Goal: Transaction & Acquisition: Purchase product/service

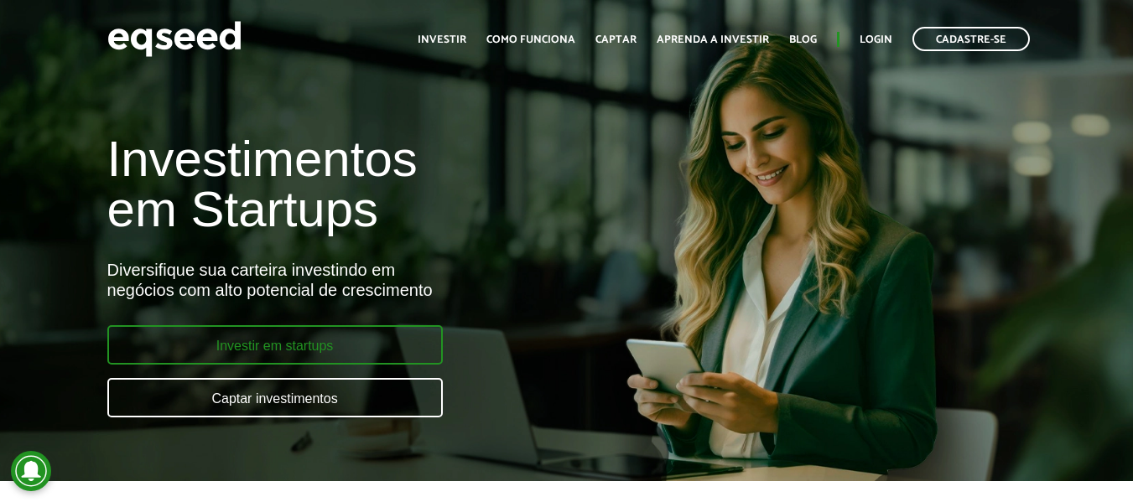
click at [335, 345] on link "Investir em startups" at bounding box center [274, 344] width 335 height 39
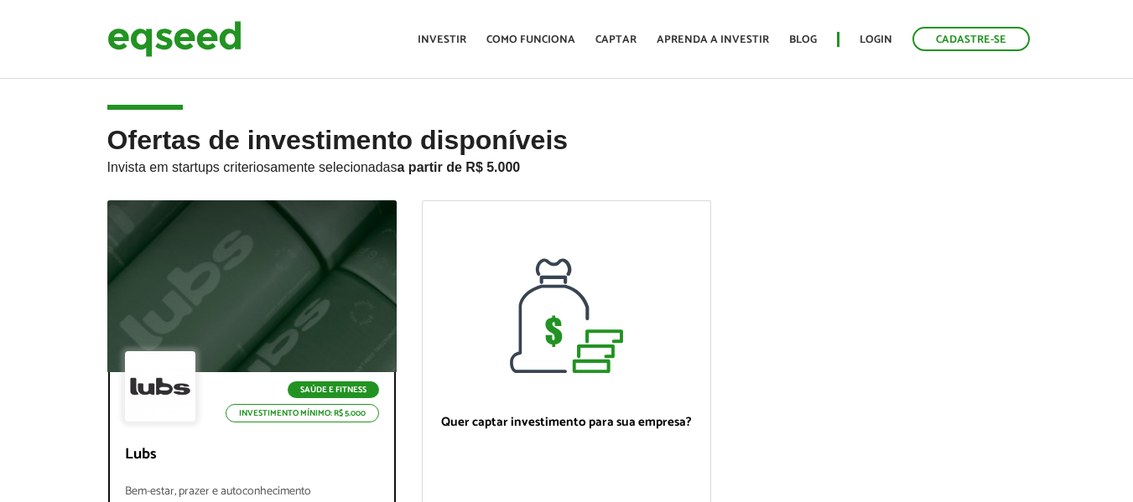
click at [353, 281] on div at bounding box center [251, 287] width 347 height 206
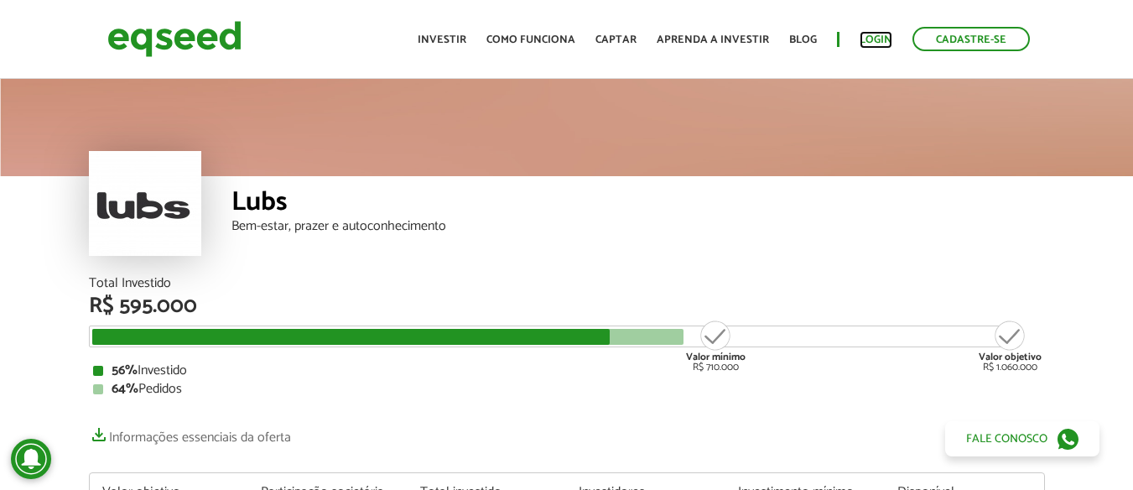
click at [872, 42] on link "Login" at bounding box center [876, 39] width 33 height 11
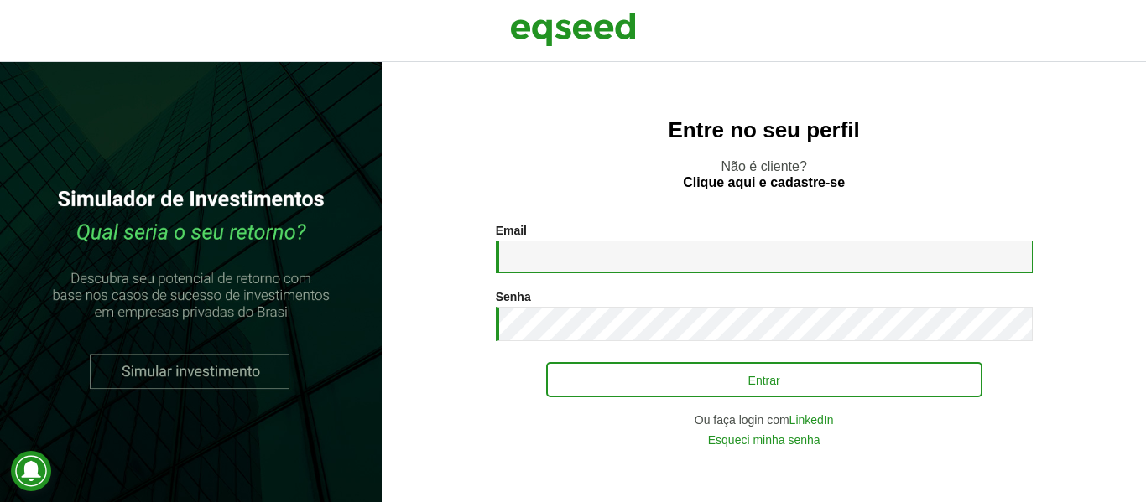
type input "**********"
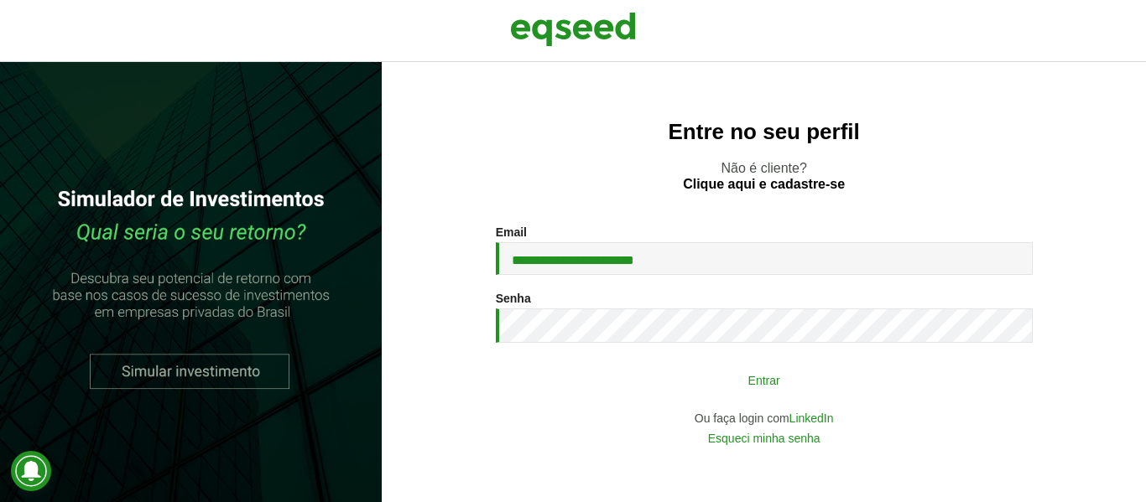
click at [714, 387] on button "Entrar" at bounding box center [764, 380] width 436 height 32
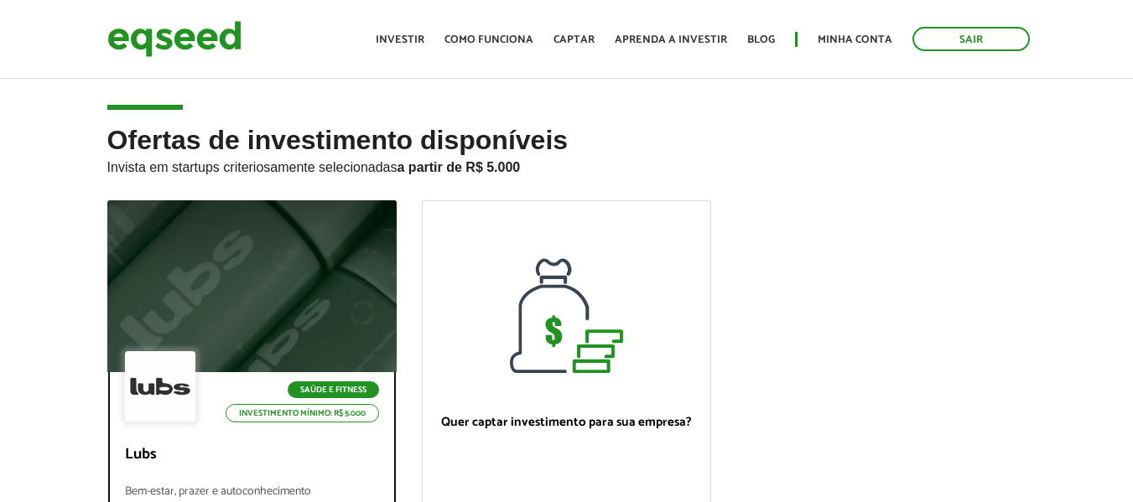
click at [190, 256] on div at bounding box center [251, 287] width 347 height 206
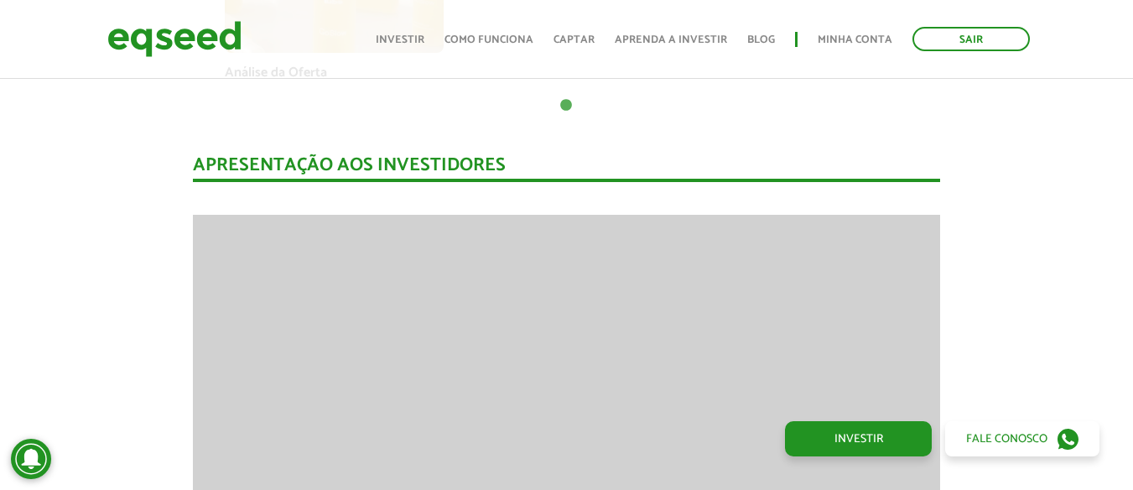
scroll to position [1258, 0]
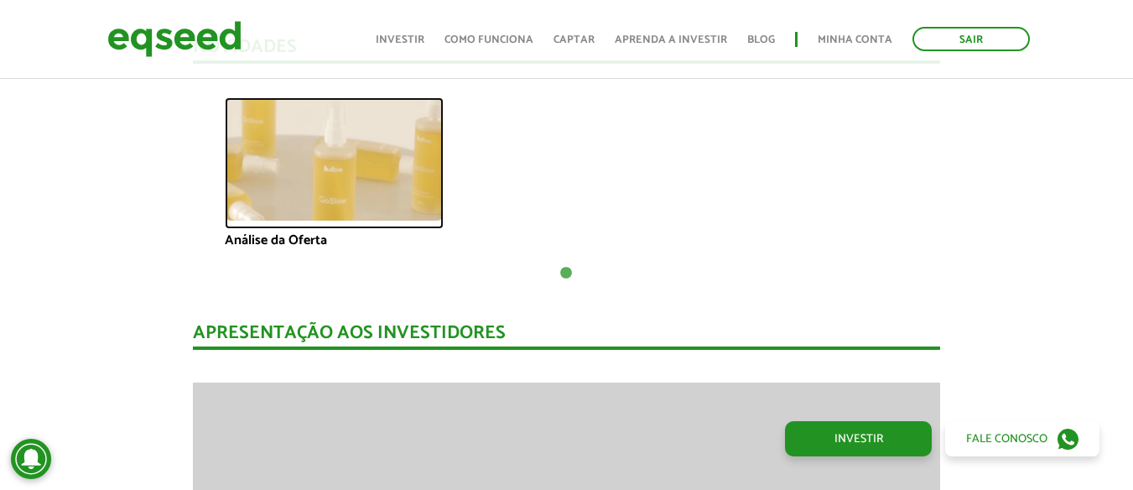
click at [345, 180] on img at bounding box center [334, 158] width 219 height 123
